Goal: Information Seeking & Learning: Understand process/instructions

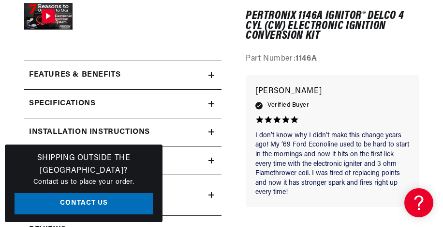
scroll to position [242, 0]
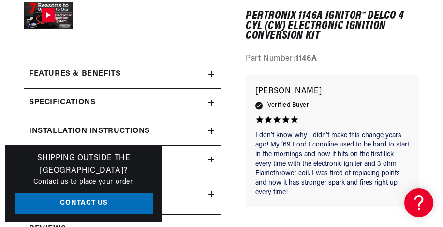
click at [128, 130] on h2 "Installation instructions" at bounding box center [89, 131] width 121 height 13
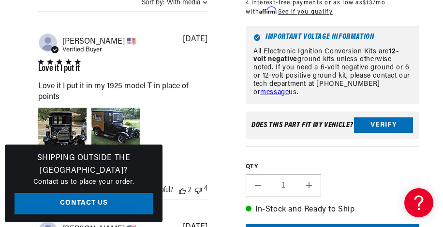
scroll to position [726, 0]
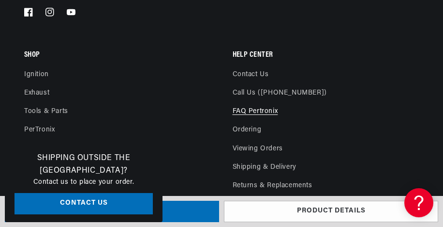
click at [256, 102] on link "FAQ Pertronix" at bounding box center [255, 111] width 45 height 18
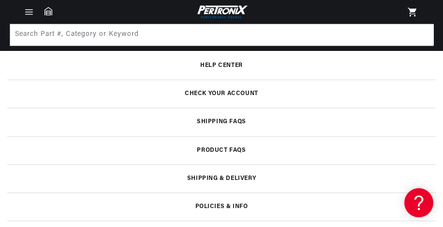
scroll to position [0, 293]
click at [226, 65] on h3 "Help Center" at bounding box center [221, 65] width 43 height 5
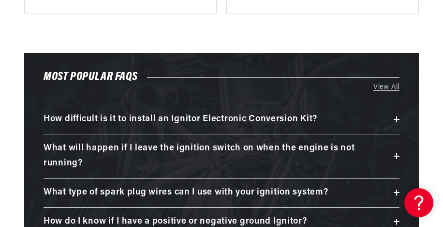
scroll to position [387, 0]
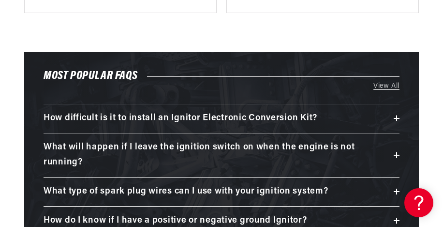
click at [211, 115] on h3 "How difficult is it to install an Ignitor Electronic Conversion Kit?" at bounding box center [181, 118] width 274 height 15
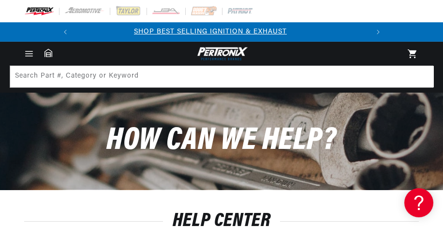
scroll to position [0, 0]
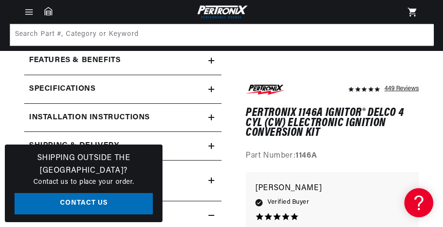
click at [95, 116] on h2 "Installation instructions" at bounding box center [89, 117] width 121 height 13
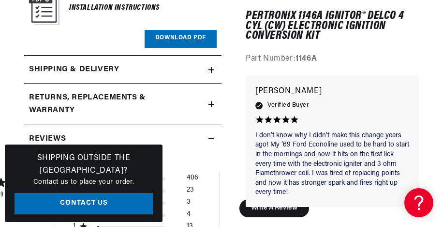
scroll to position [401, 0]
click at [138, 24] on div "Installation Instructions" at bounding box center [114, 7] width 91 height 39
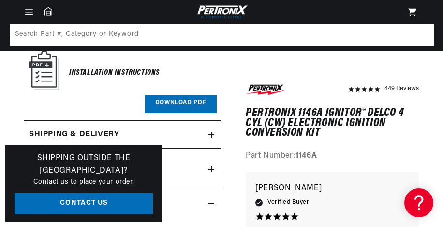
scroll to position [304, 0]
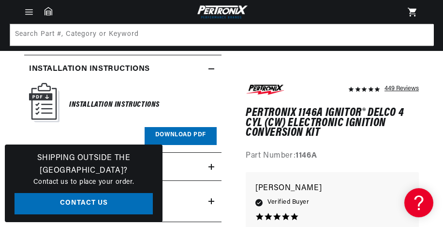
click at [210, 66] on icon at bounding box center [212, 69] width 6 height 6
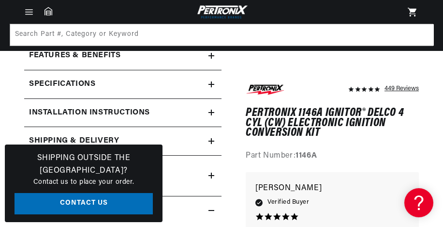
scroll to position [207, 0]
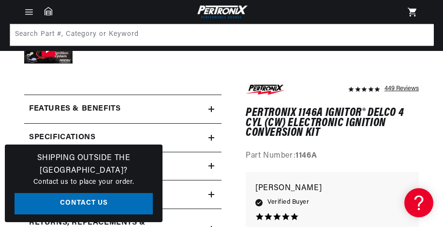
click at [114, 106] on h2 "Features & Benefits" at bounding box center [74, 109] width 91 height 13
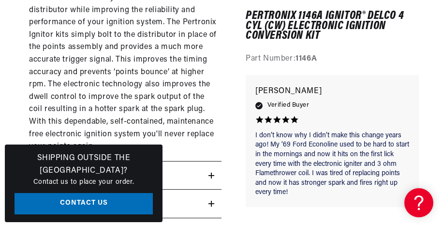
scroll to position [788, 0]
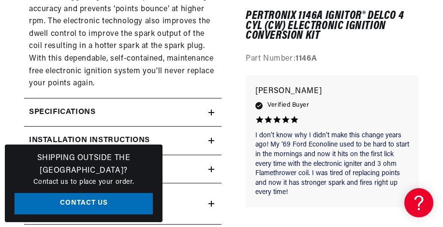
click at [115, 134] on h2 "Installation instructions" at bounding box center [89, 140] width 121 height 13
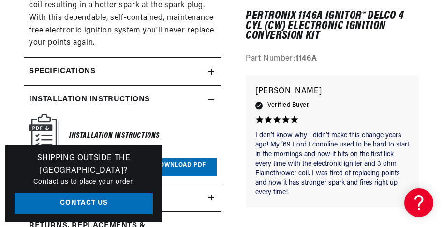
scroll to position [933, 0]
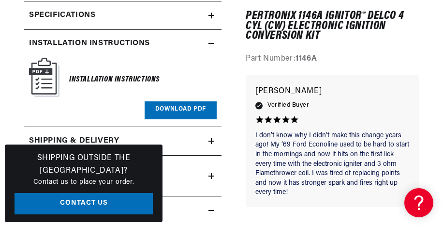
click at [180, 101] on link "Download PDF" at bounding box center [181, 110] width 72 height 18
